Goal: Task Accomplishment & Management: Manage account settings

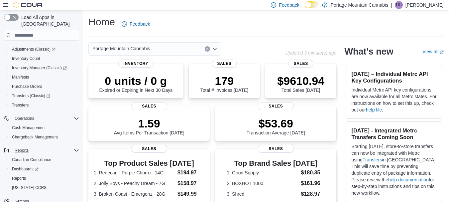
scroll to position [111, 0]
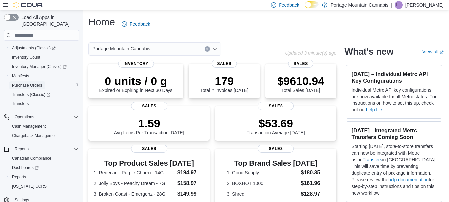
click at [23, 82] on span "Purchase Orders" at bounding box center [27, 84] width 30 height 5
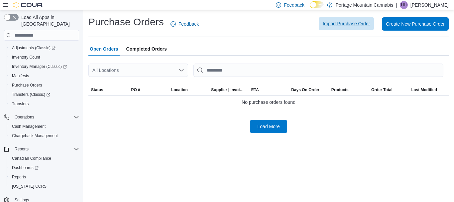
click at [355, 24] on span "Import Purchase Order" at bounding box center [345, 23] width 47 height 7
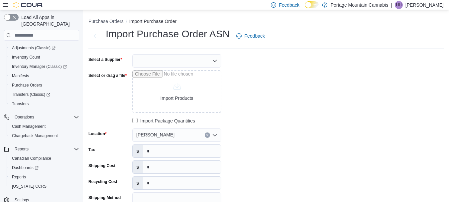
click at [178, 58] on div at bounding box center [176, 60] width 89 height 13
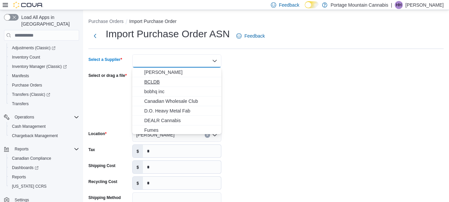
click at [160, 79] on span "BCLDB" at bounding box center [180, 81] width 73 height 7
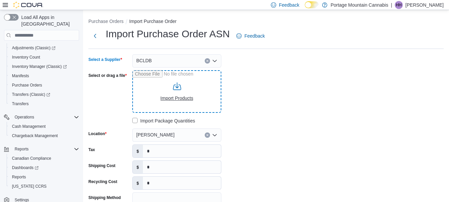
click at [173, 99] on input "Select or drag a file" at bounding box center [176, 91] width 89 height 43
type input "**********"
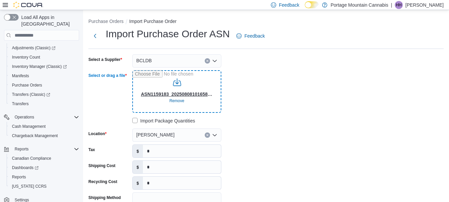
type input "**********"
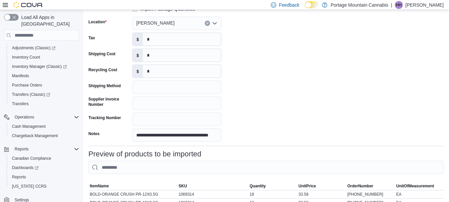
scroll to position [33, 0]
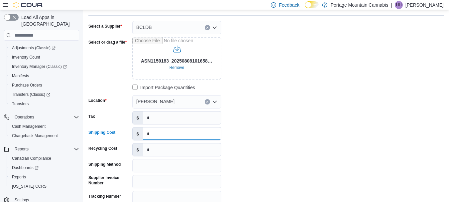
click at [147, 131] on input "*" at bounding box center [182, 133] width 78 height 13
paste input "*****"
type input "******"
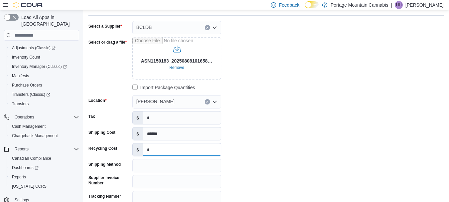
drag, startPoint x: 188, startPoint y: 155, endPoint x: 169, endPoint y: 136, distance: 26.8
click at [188, 155] on input "*" at bounding box center [182, 149] width 78 height 13
drag, startPoint x: 164, startPoint y: 115, endPoint x: 135, endPoint y: 126, distance: 30.8
click at [135, 126] on div "**********" at bounding box center [187, 120] width 199 height 199
paste input "******"
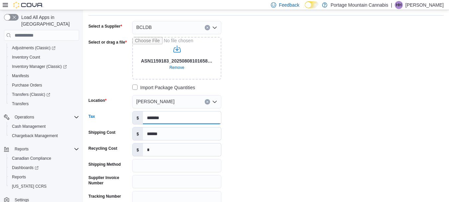
type input "*******"
click at [280, 98] on div "**********" at bounding box center [187, 120] width 199 height 199
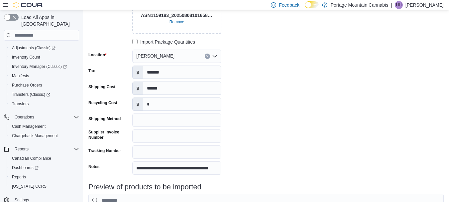
scroll to position [100, 0]
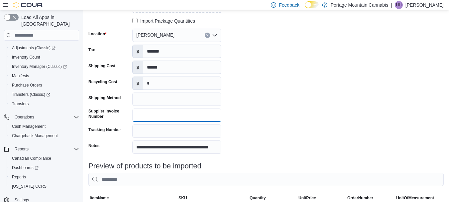
click at [180, 118] on input "Supplier Invoice Number" at bounding box center [176, 114] width 89 height 13
type input "********"
click at [267, 55] on div "**********" at bounding box center [187, 54] width 199 height 199
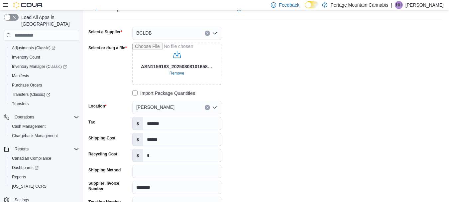
scroll to position [0, 0]
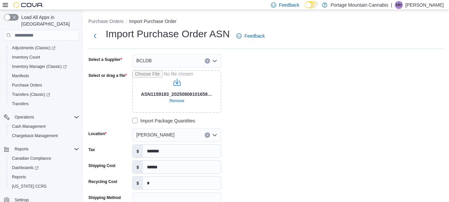
click at [360, 93] on div "**********" at bounding box center [265, 153] width 355 height 199
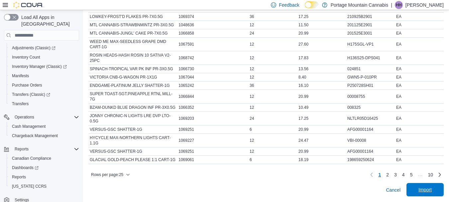
click at [428, 188] on span "Import" at bounding box center [424, 189] width 13 height 7
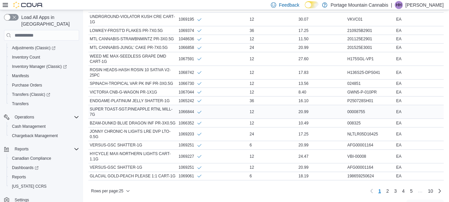
scroll to position [365, 0]
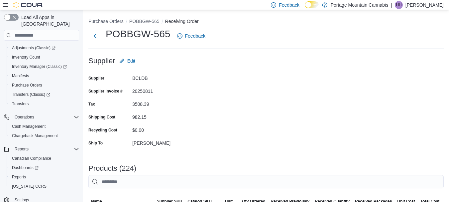
click at [343, 71] on div at bounding box center [265, 69] width 355 height 5
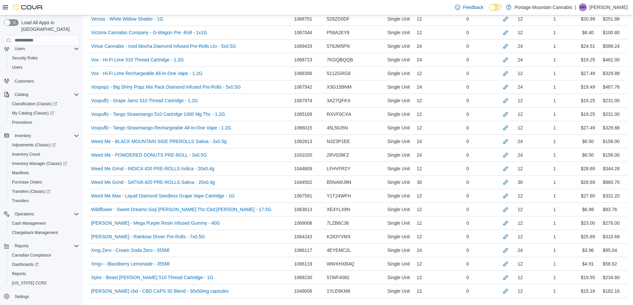
scroll to position [3062, 0]
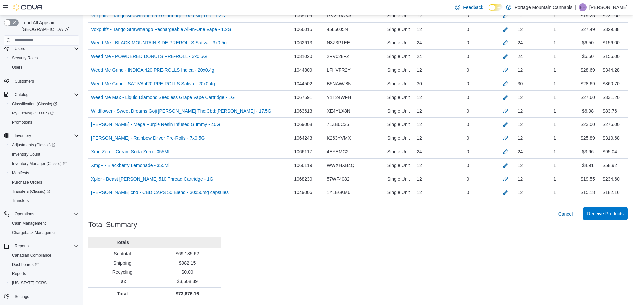
click at [448, 201] on span "Receive Products" at bounding box center [605, 214] width 37 height 7
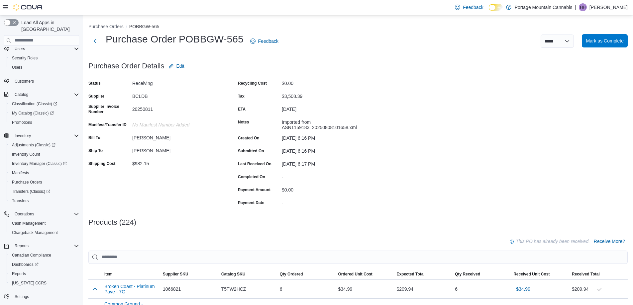
click at [448, 44] on span "Mark as Complete" at bounding box center [604, 40] width 38 height 13
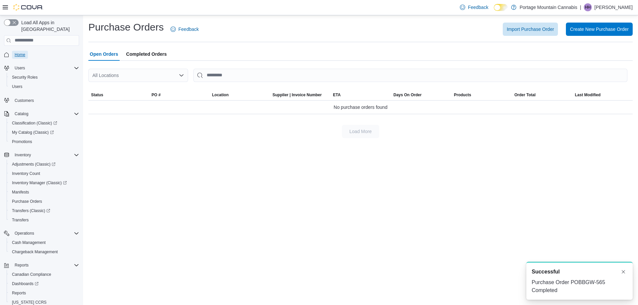
click at [21, 52] on span "Home" at bounding box center [20, 54] width 11 height 5
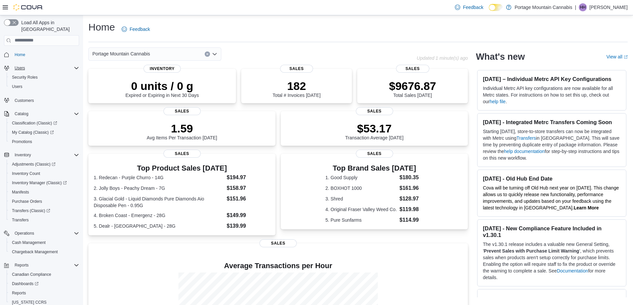
click at [72, 64] on div "Users" at bounding box center [45, 68] width 67 height 8
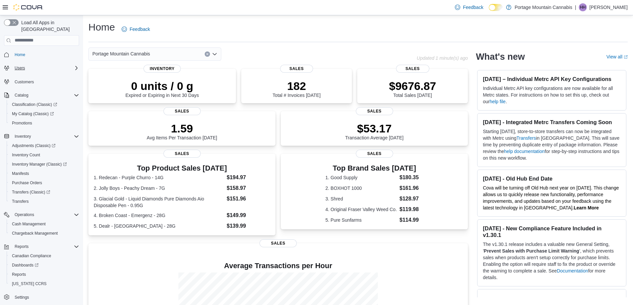
click at [34, 64] on div "Users" at bounding box center [45, 68] width 67 height 8
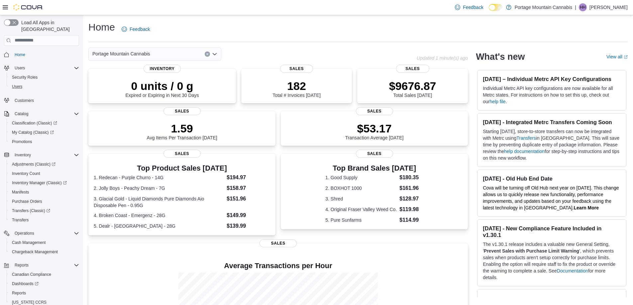
click at [9, 82] on button "Users" at bounding box center [44, 86] width 75 height 9
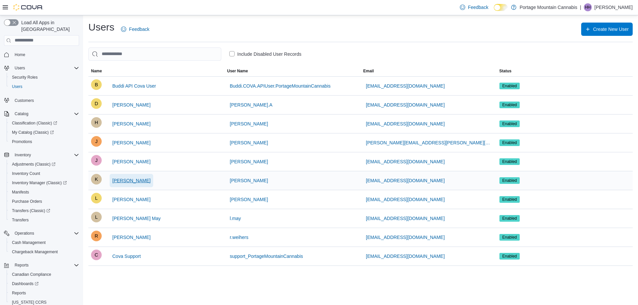
click at [126, 183] on span "[PERSON_NAME]" at bounding box center [131, 180] width 38 height 7
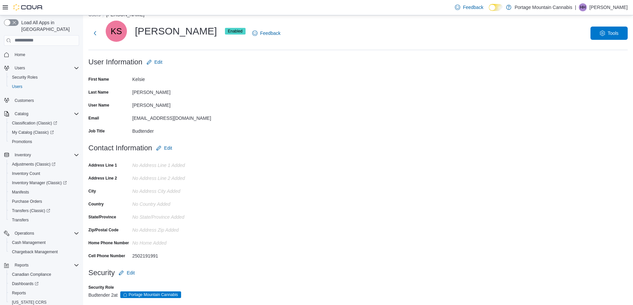
scroll to position [18, 0]
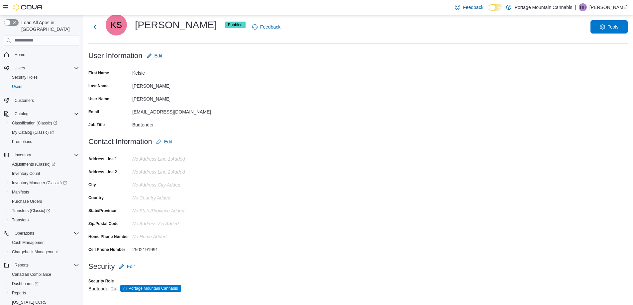
click at [153, 201] on span "Portage Mountain Cannabis" at bounding box center [153, 289] width 49 height 6
click at [110, 201] on div "Budtender 2 at [GEOGRAPHIC_DATA]" at bounding box center [357, 288] width 539 height 7
click at [32, 75] on span "Security Roles" at bounding box center [25, 77] width 26 height 5
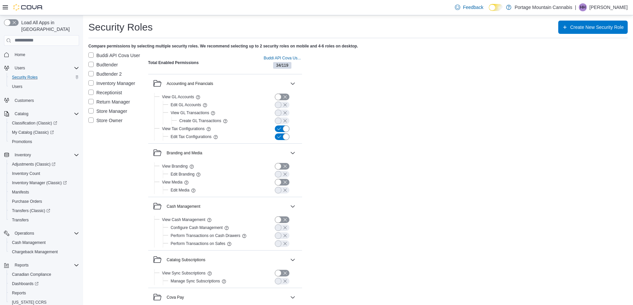
click at [106, 64] on label "Budtender" at bounding box center [103, 65] width 30 height 8
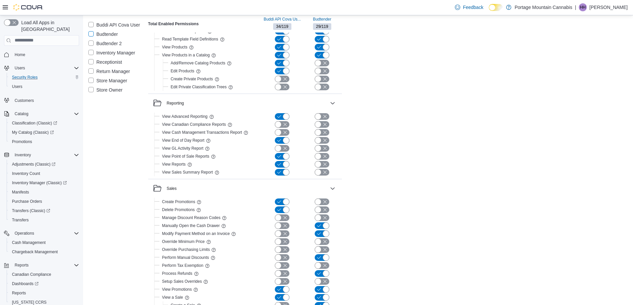
scroll to position [1045, 0]
click at [53, 180] on span "Inventory Manager (Classic)" at bounding box center [39, 182] width 55 height 5
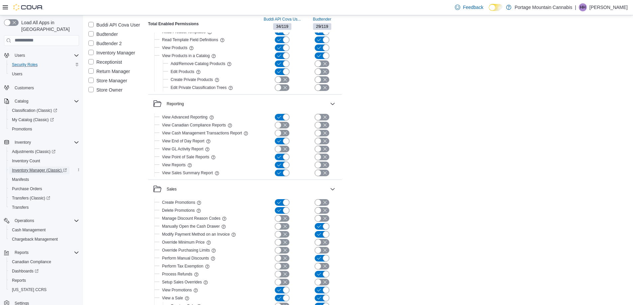
scroll to position [19, 0]
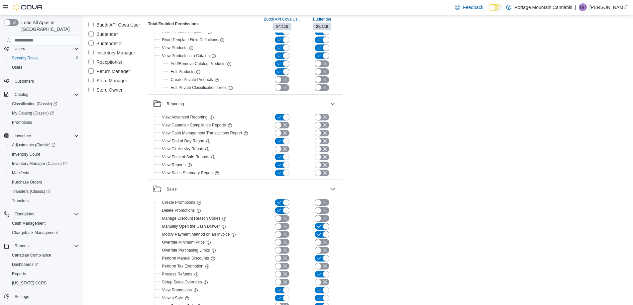
click at [111, 32] on label "Budtender" at bounding box center [103, 34] width 30 height 8
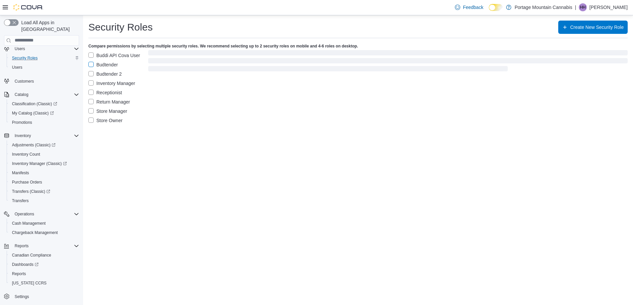
scroll to position [0, 0]
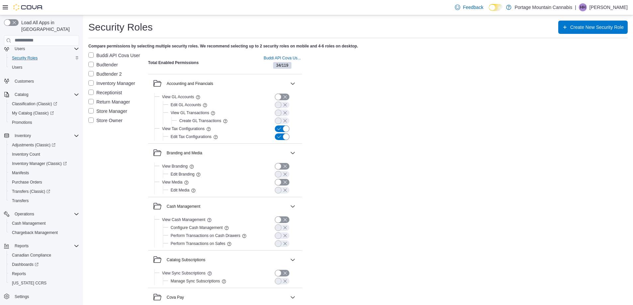
click at [92, 65] on label "Budtender" at bounding box center [103, 65] width 30 height 8
click at [90, 54] on label "Buddi API Cova User" at bounding box center [114, 55] width 52 height 8
click at [89, 73] on label "Budtender 2" at bounding box center [104, 74] width 33 height 8
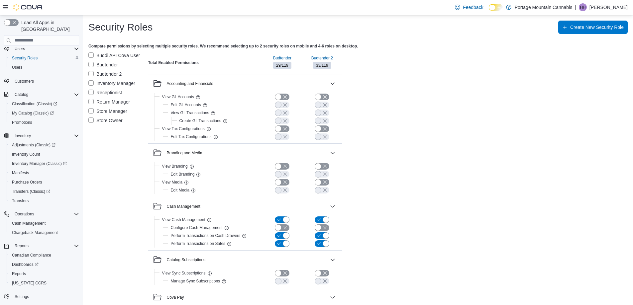
click at [92, 120] on label "Store Owner" at bounding box center [105, 121] width 34 height 8
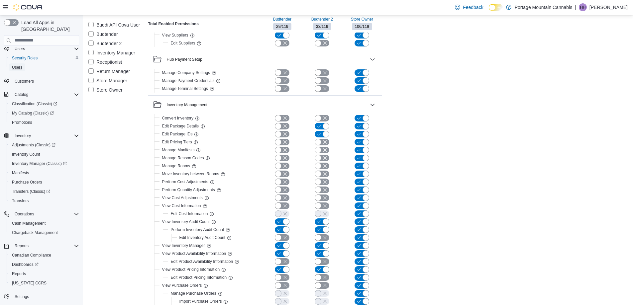
scroll to position [498, 0]
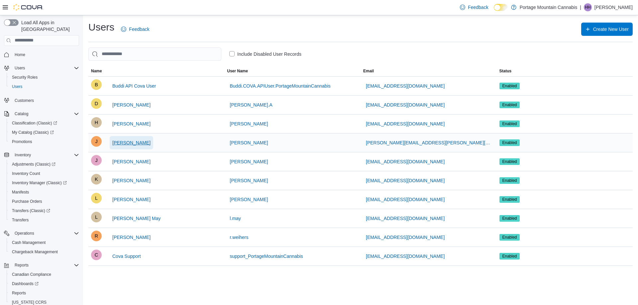
click at [130, 143] on span "[PERSON_NAME]" at bounding box center [131, 142] width 38 height 7
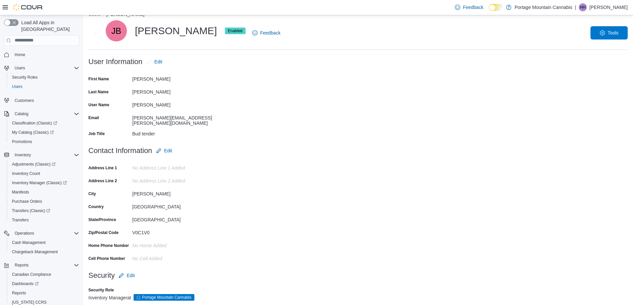
scroll to position [18, 0]
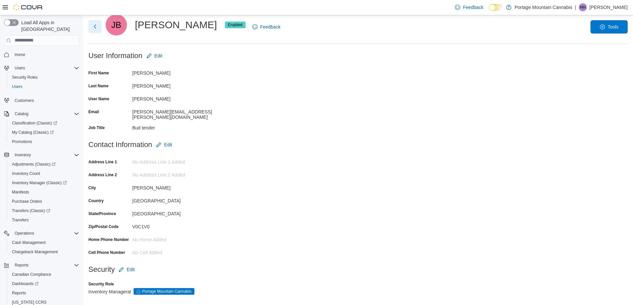
click at [93, 28] on button "Next" at bounding box center [94, 26] width 13 height 13
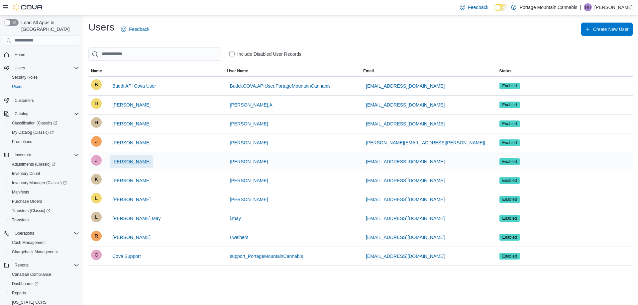
click at [129, 164] on span "[PERSON_NAME]" at bounding box center [131, 161] width 38 height 7
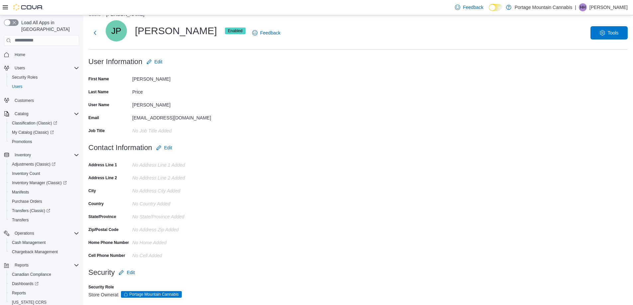
scroll to position [18, 0]
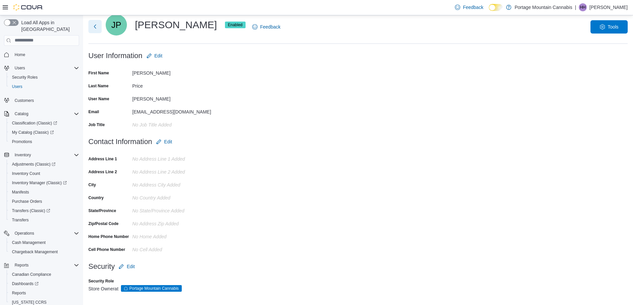
click at [96, 30] on button "Next" at bounding box center [94, 26] width 13 height 13
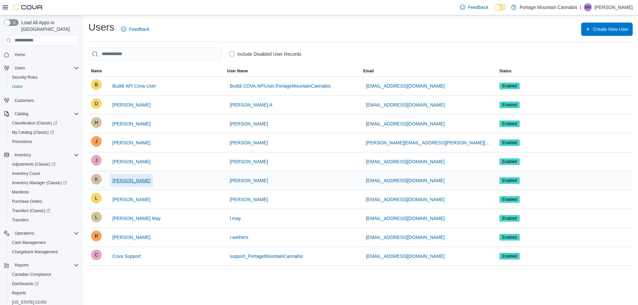
click at [121, 183] on span "[PERSON_NAME]" at bounding box center [131, 180] width 38 height 7
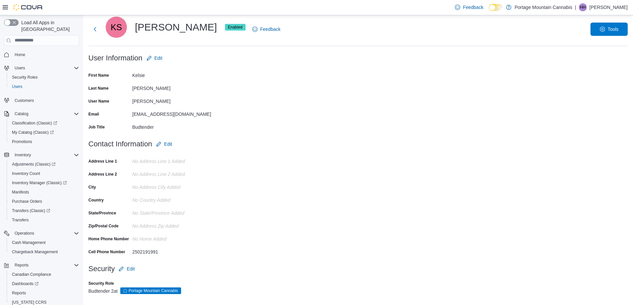
scroll to position [18, 0]
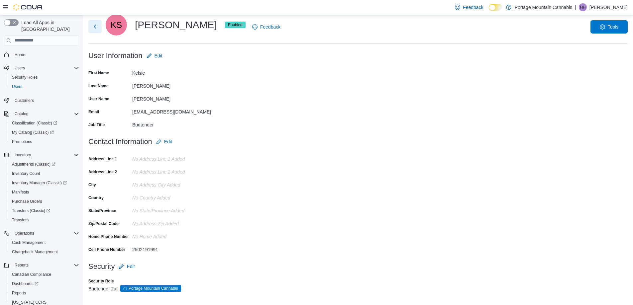
click at [95, 32] on button "Next" at bounding box center [94, 26] width 13 height 13
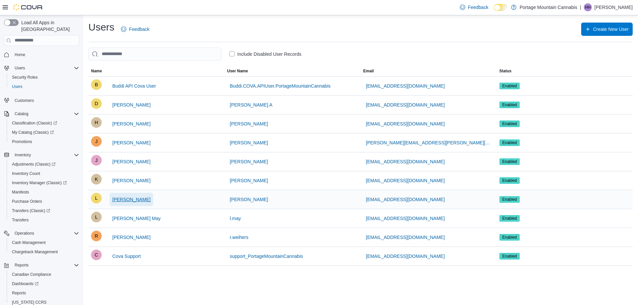
click at [128, 199] on span "[PERSON_NAME]" at bounding box center [131, 199] width 38 height 7
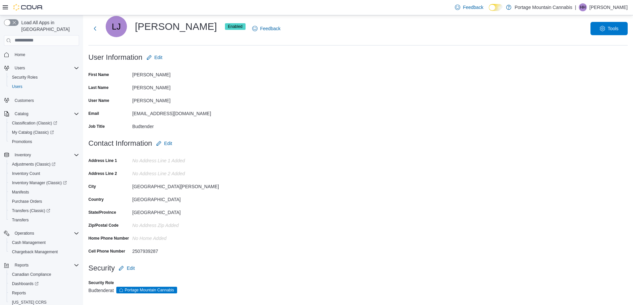
scroll to position [18, 0]
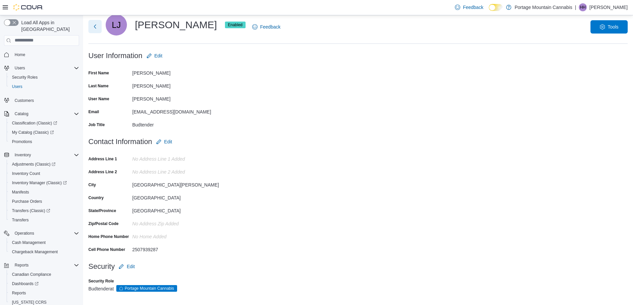
click at [93, 26] on button "Next" at bounding box center [94, 26] width 13 height 13
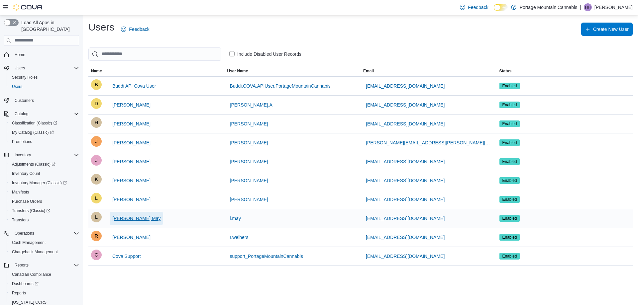
click at [120, 218] on span "[PERSON_NAME] May" at bounding box center [136, 218] width 48 height 7
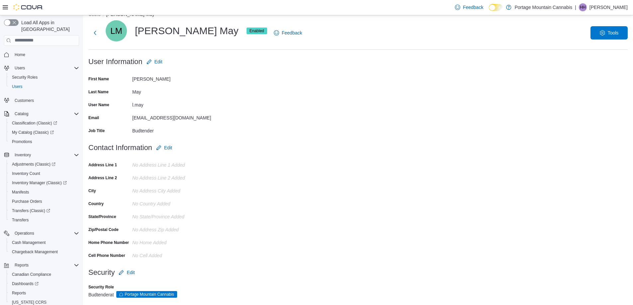
scroll to position [18, 0]
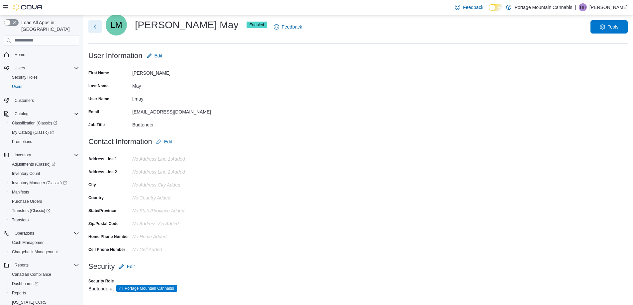
click at [97, 28] on button "Next" at bounding box center [94, 26] width 13 height 13
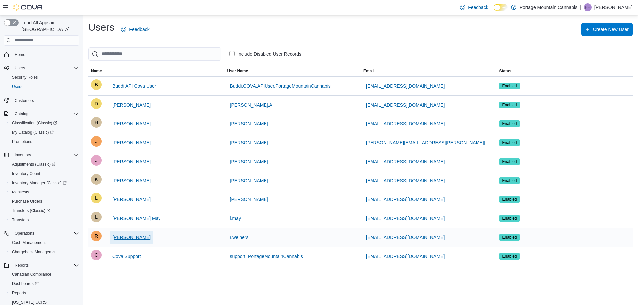
click at [127, 235] on span "[PERSON_NAME]" at bounding box center [131, 237] width 38 height 7
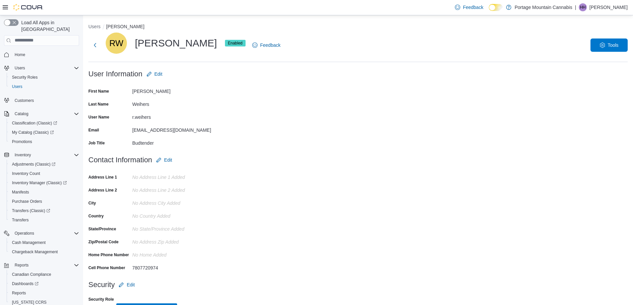
scroll to position [18, 0]
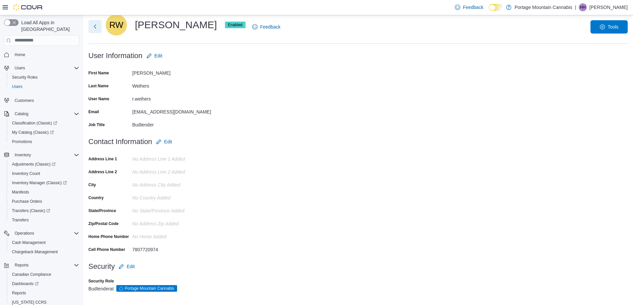
click at [92, 31] on button "Next" at bounding box center [94, 26] width 13 height 13
